Goal: Register for event/course

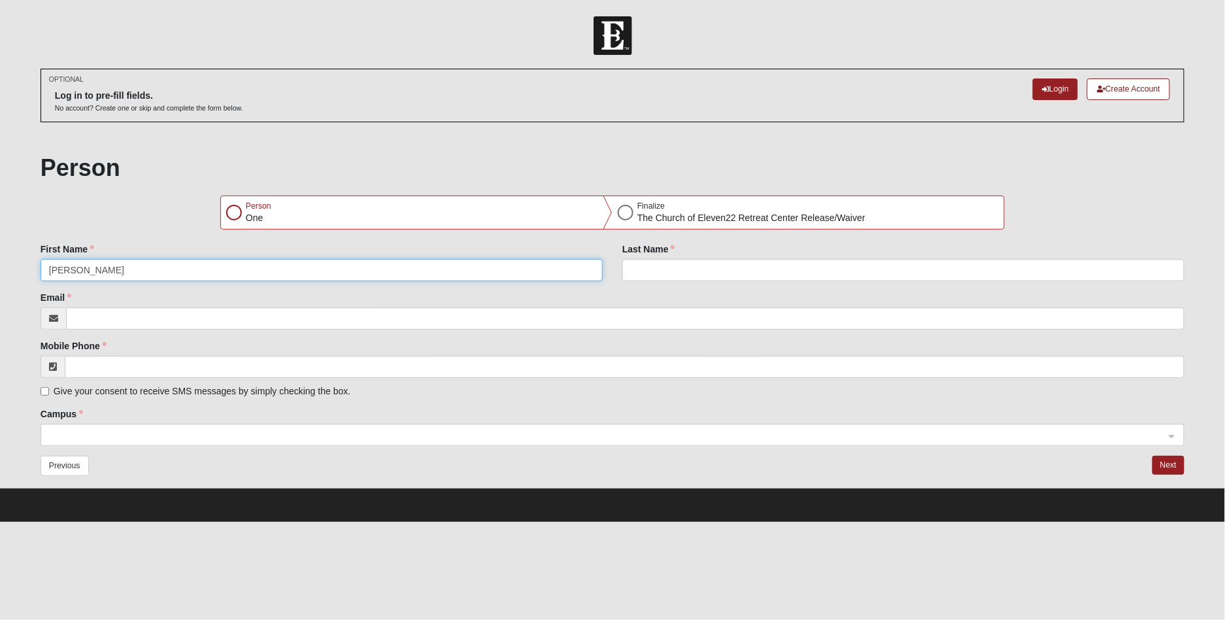
type input "[PERSON_NAME]"
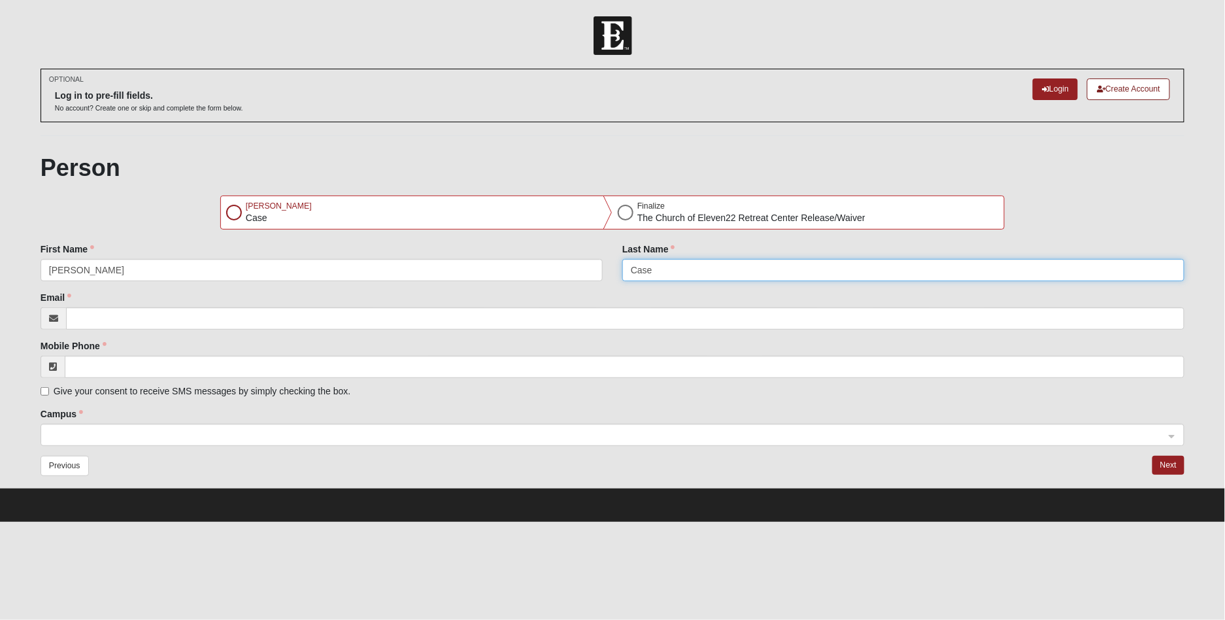
type input "Case"
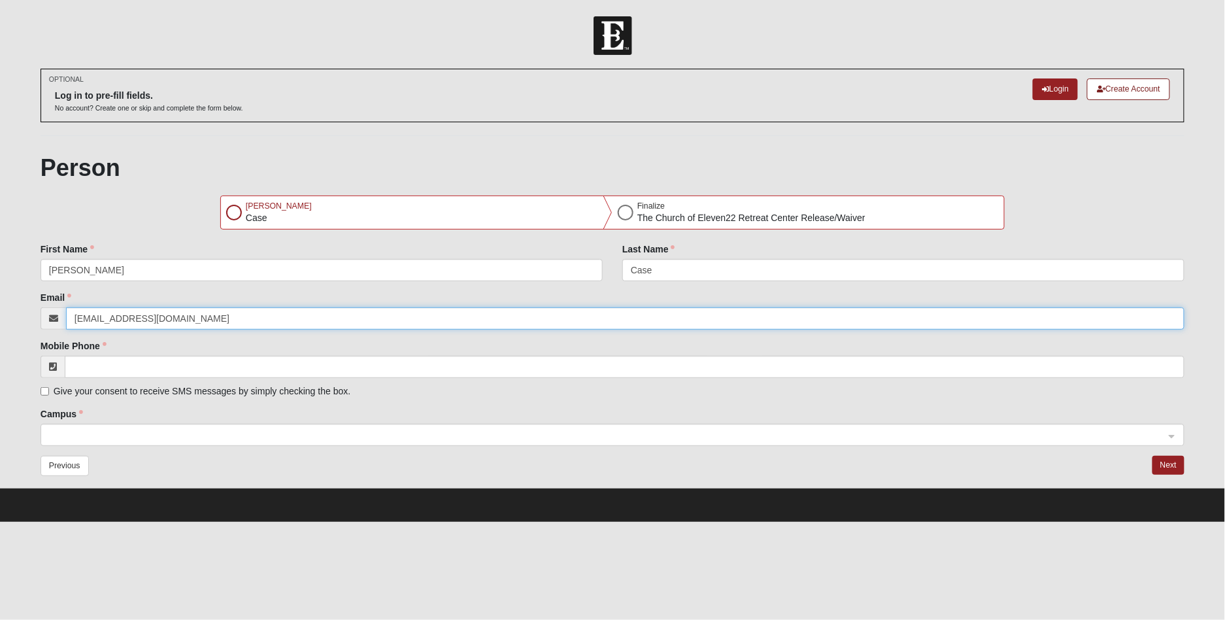
type input "[EMAIL_ADDRESS][DOMAIN_NAME]"
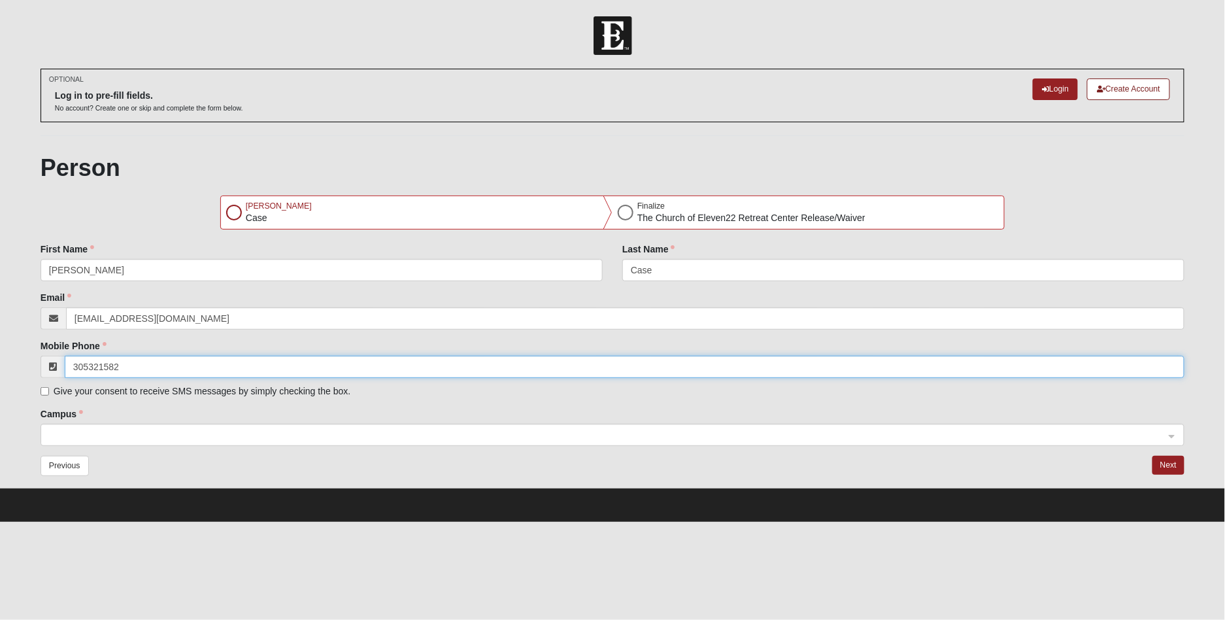
type input "[PHONE_NUMBER]"
click at [231, 212] on div at bounding box center [234, 213] width 16 height 16
click at [1172, 437] on div at bounding box center [612, 435] width 1143 height 22
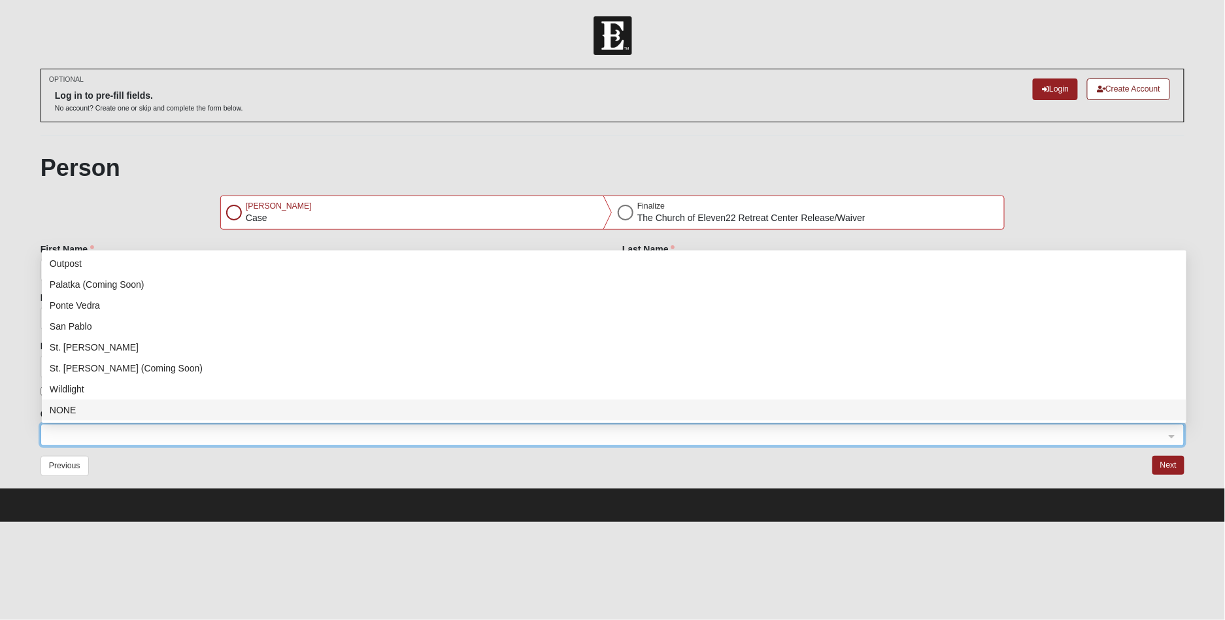
click at [63, 409] on div "NONE" at bounding box center [614, 410] width 1129 height 14
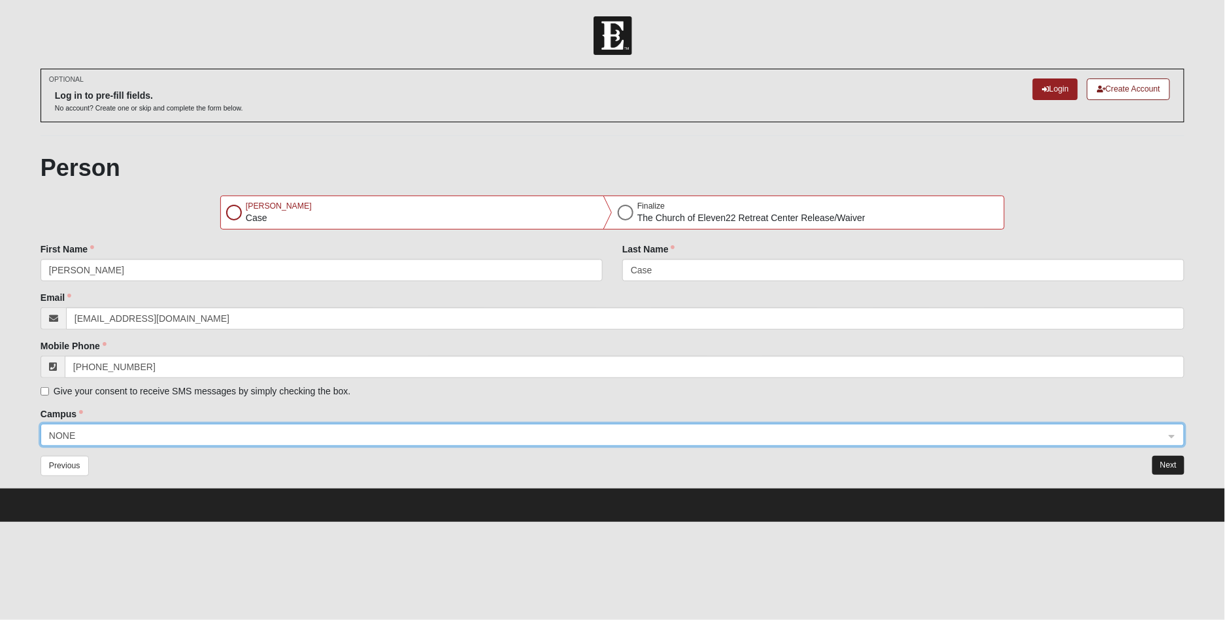
click at [1169, 463] on button "Next" at bounding box center [1168, 465] width 32 height 19
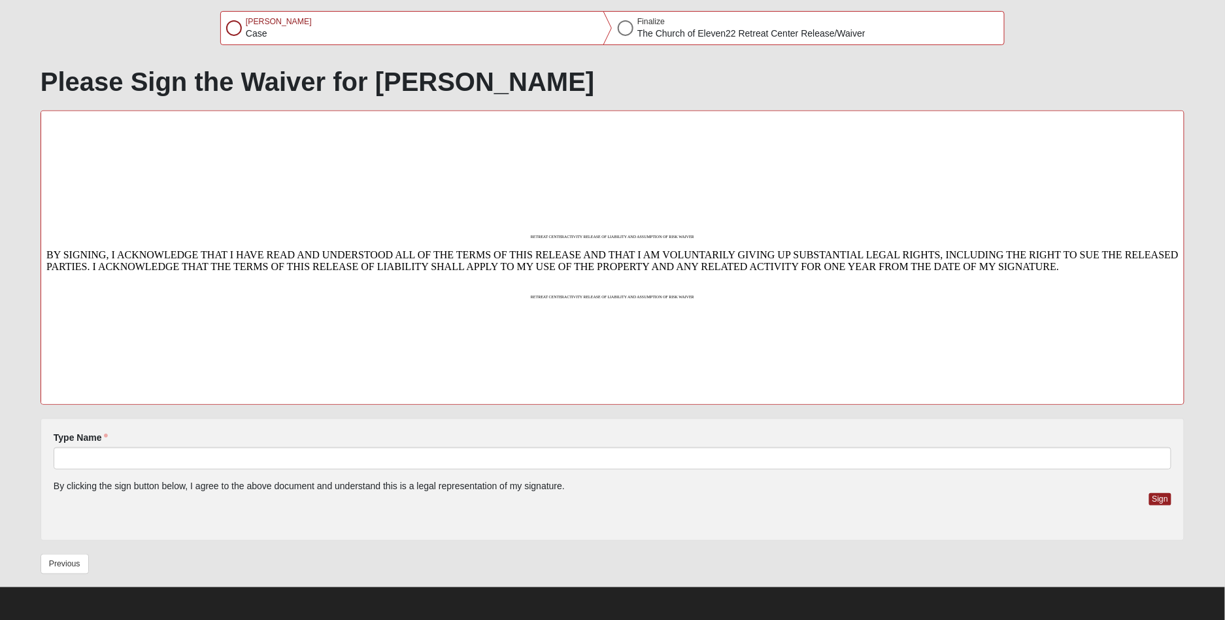
scroll to position [184, 0]
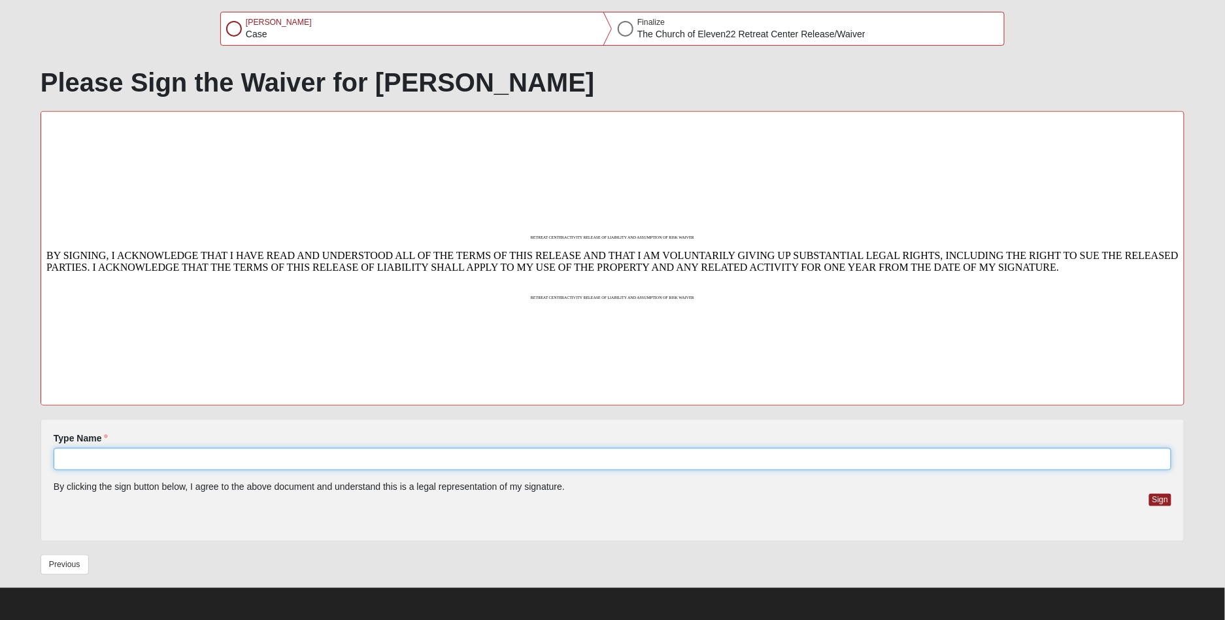
click at [95, 458] on input "Type Name" at bounding box center [613, 459] width 1118 height 22
type input "[PERSON_NAME] [PERSON_NAME]"
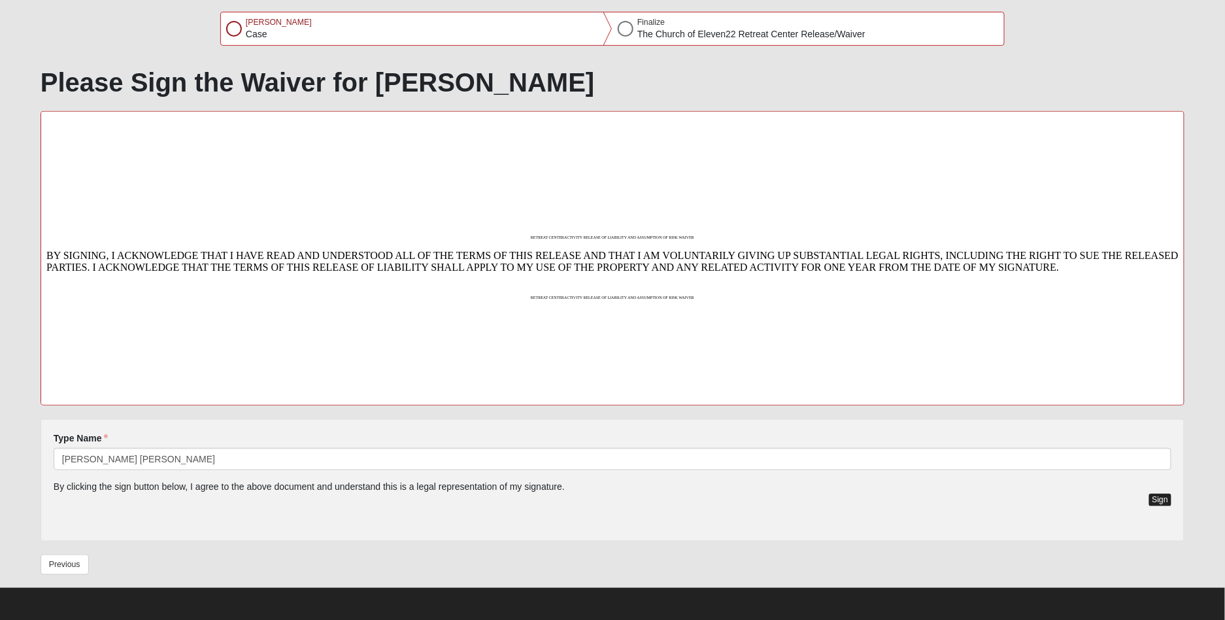
click at [1156, 498] on button "Sign" at bounding box center [1160, 500] width 23 height 12
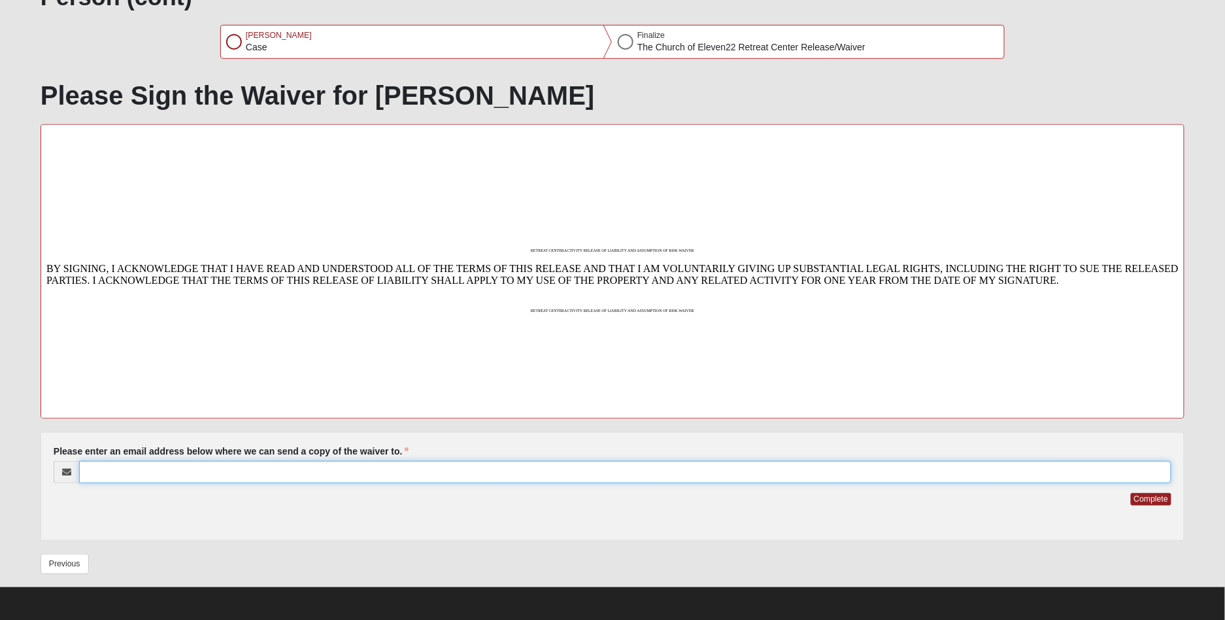
click at [144, 475] on input "Please enter an email address below where we can send a copy of the waiver to." at bounding box center [625, 472] width 1092 height 22
type input "bewhoyouis@me.com"
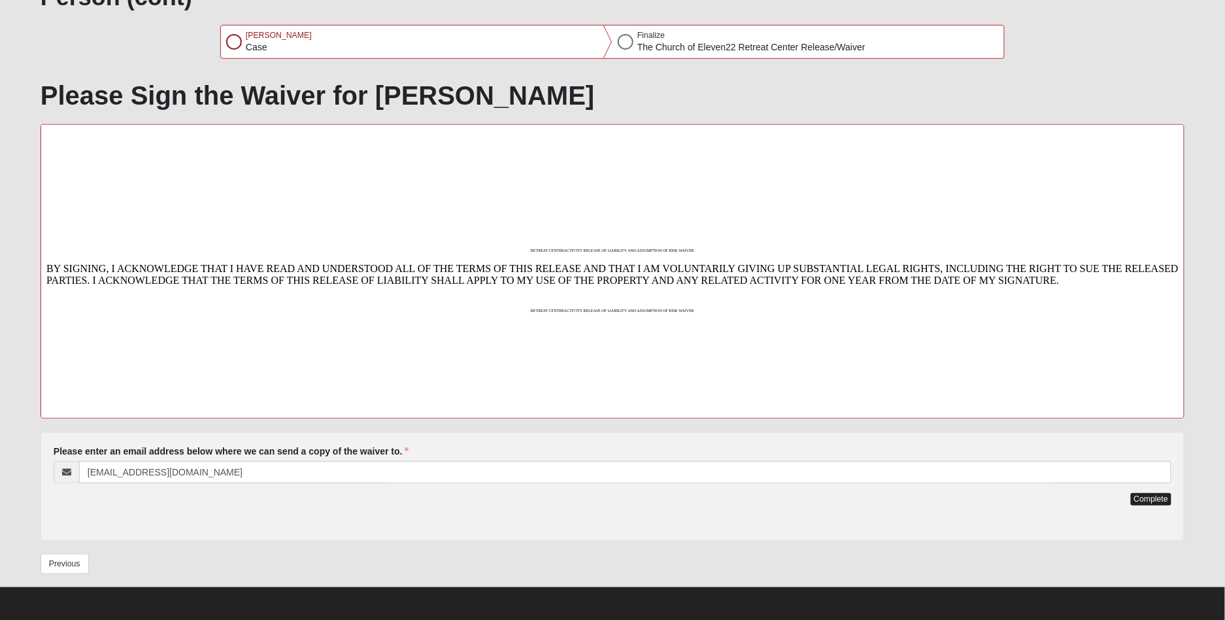
click at [1146, 495] on button "Complete" at bounding box center [1151, 499] width 41 height 12
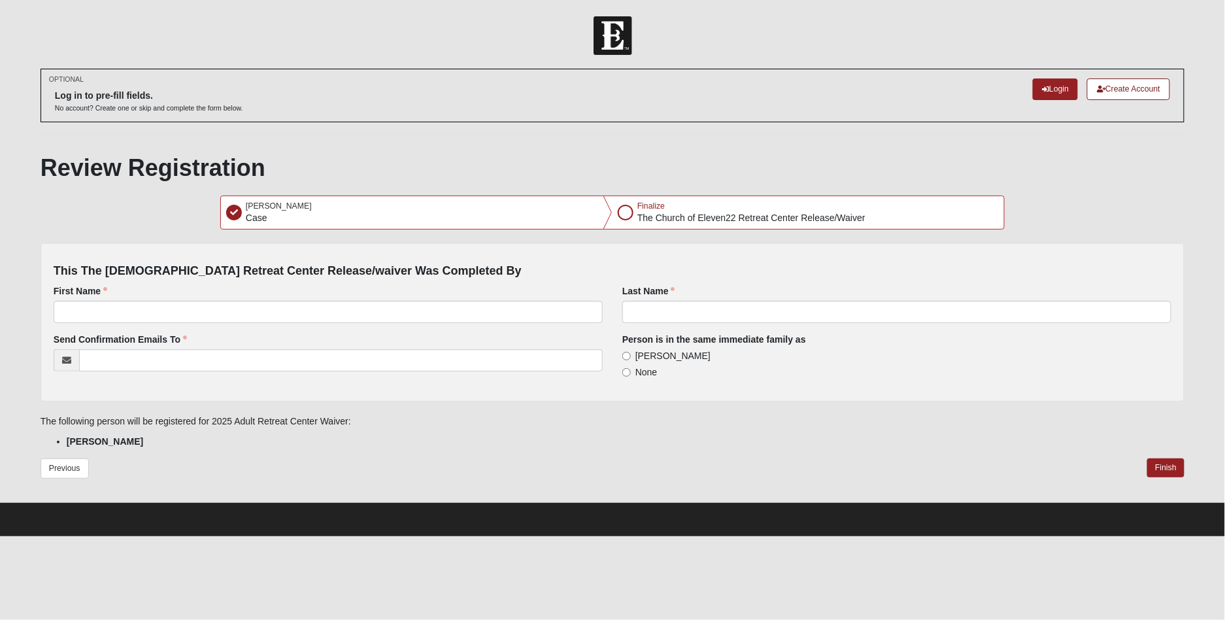
scroll to position [0, 0]
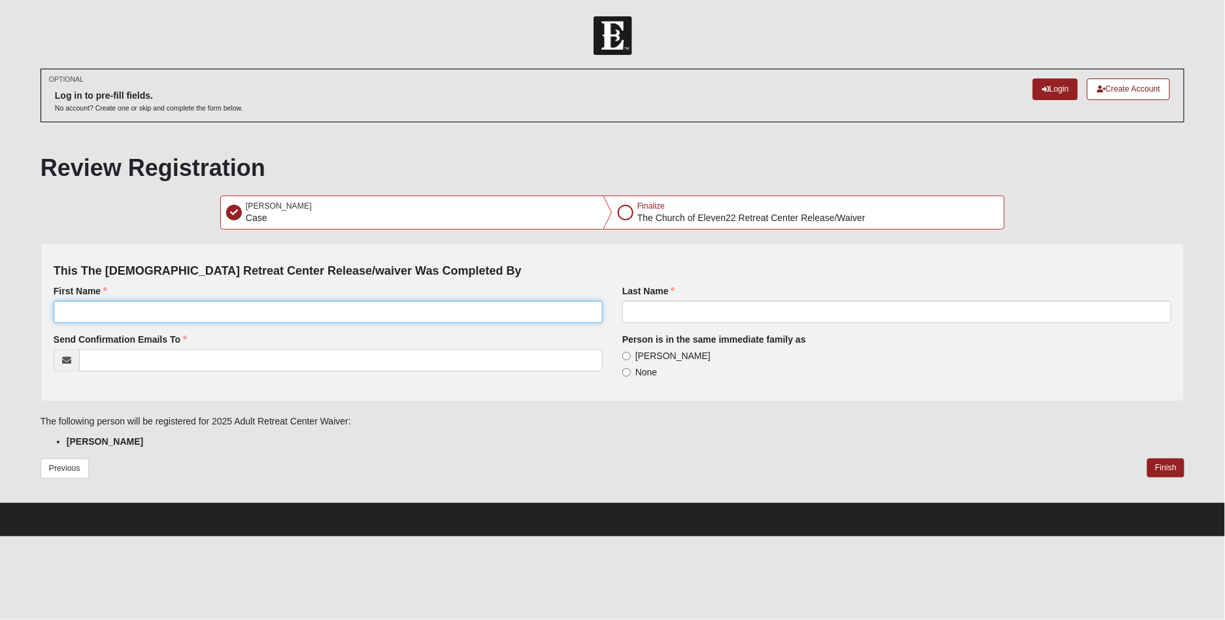
click at [88, 312] on input "First Name" at bounding box center [328, 312] width 549 height 22
type input "James"
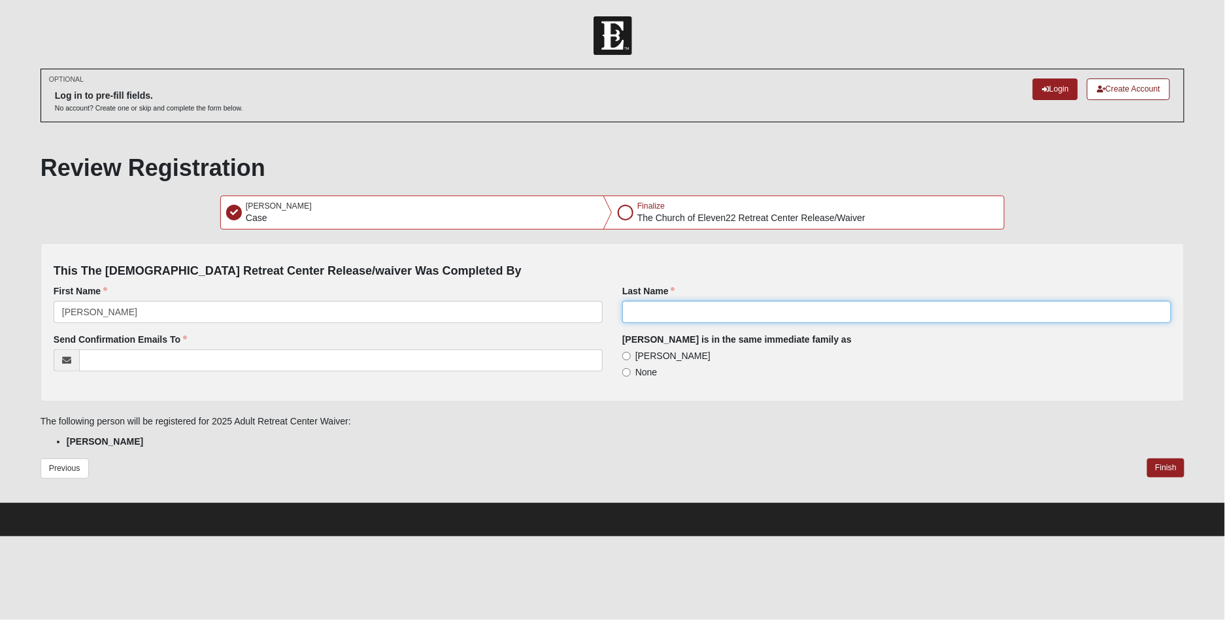
click at [680, 309] on input "Last Name" at bounding box center [896, 312] width 549 height 22
type input "Case"
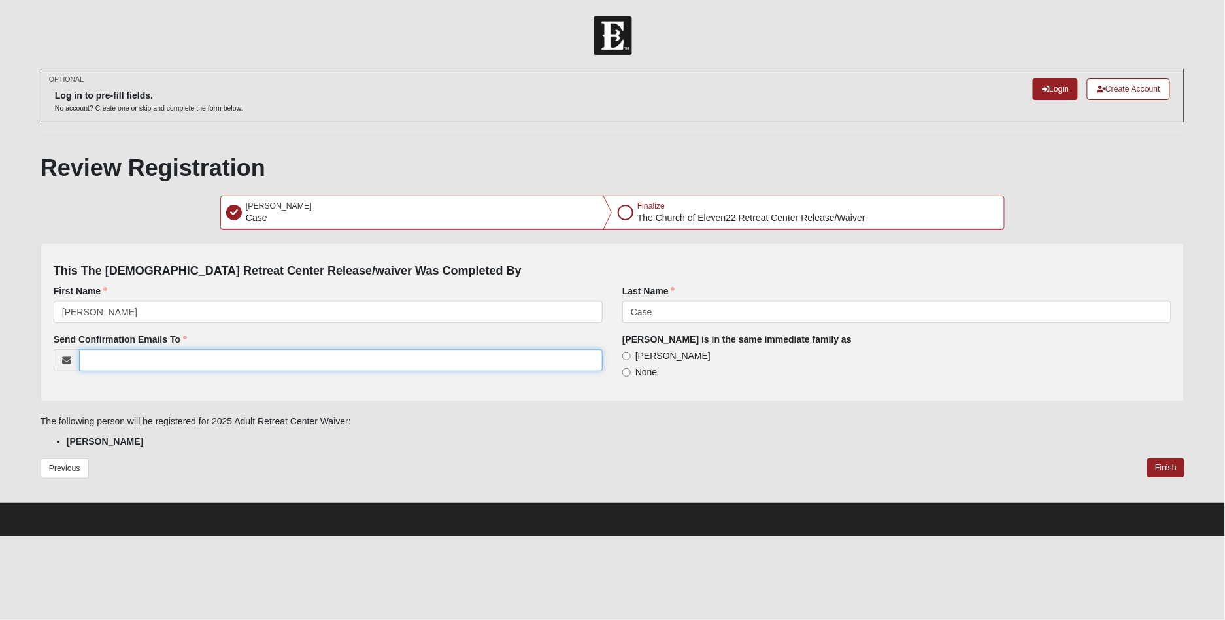
click at [133, 357] on input "Send Confirmation Emails To" at bounding box center [341, 360] width 524 height 22
type input "bewhoyouis@me.com"
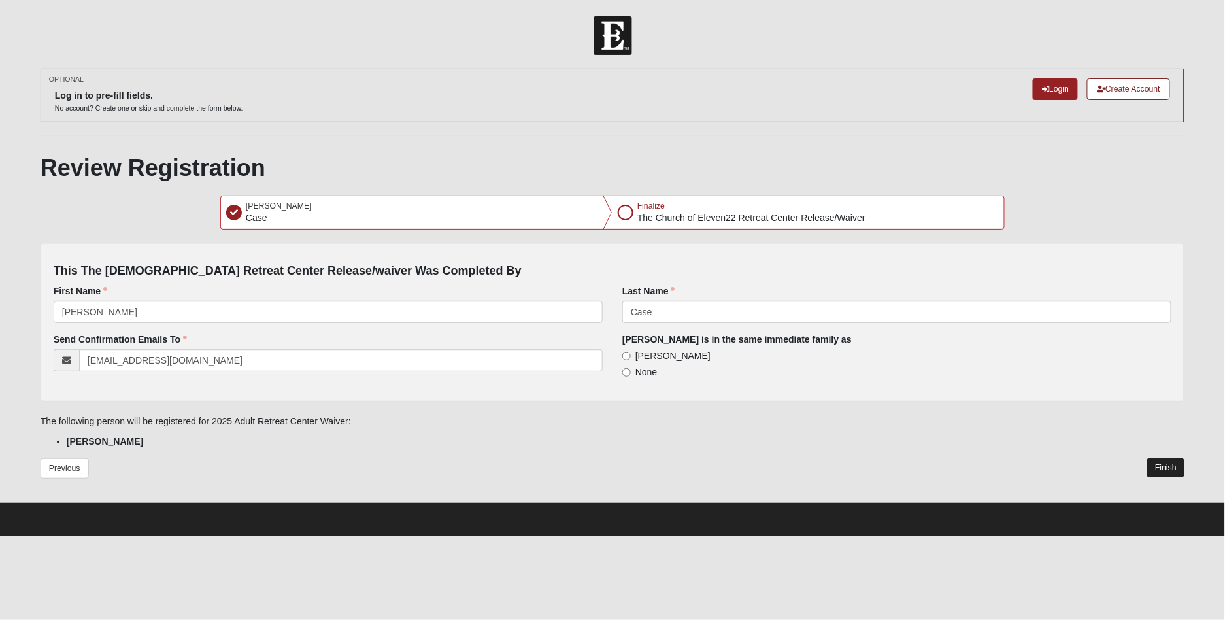
click at [1163, 466] on button "Finish" at bounding box center [1165, 467] width 37 height 19
